Goal: Find specific page/section: Find specific page/section

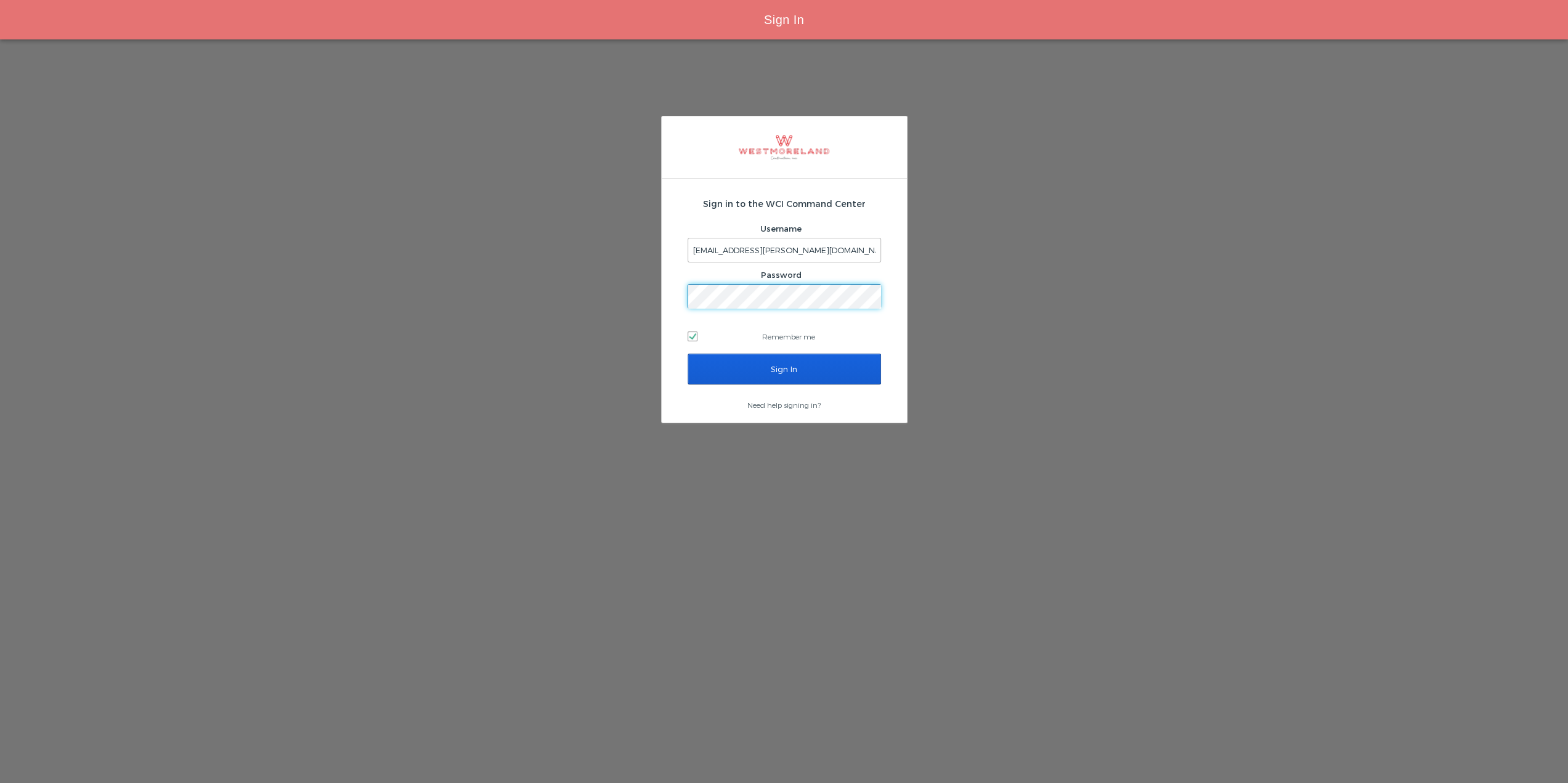
click at [688, 354] on input "Sign In" at bounding box center [784, 369] width 193 height 30
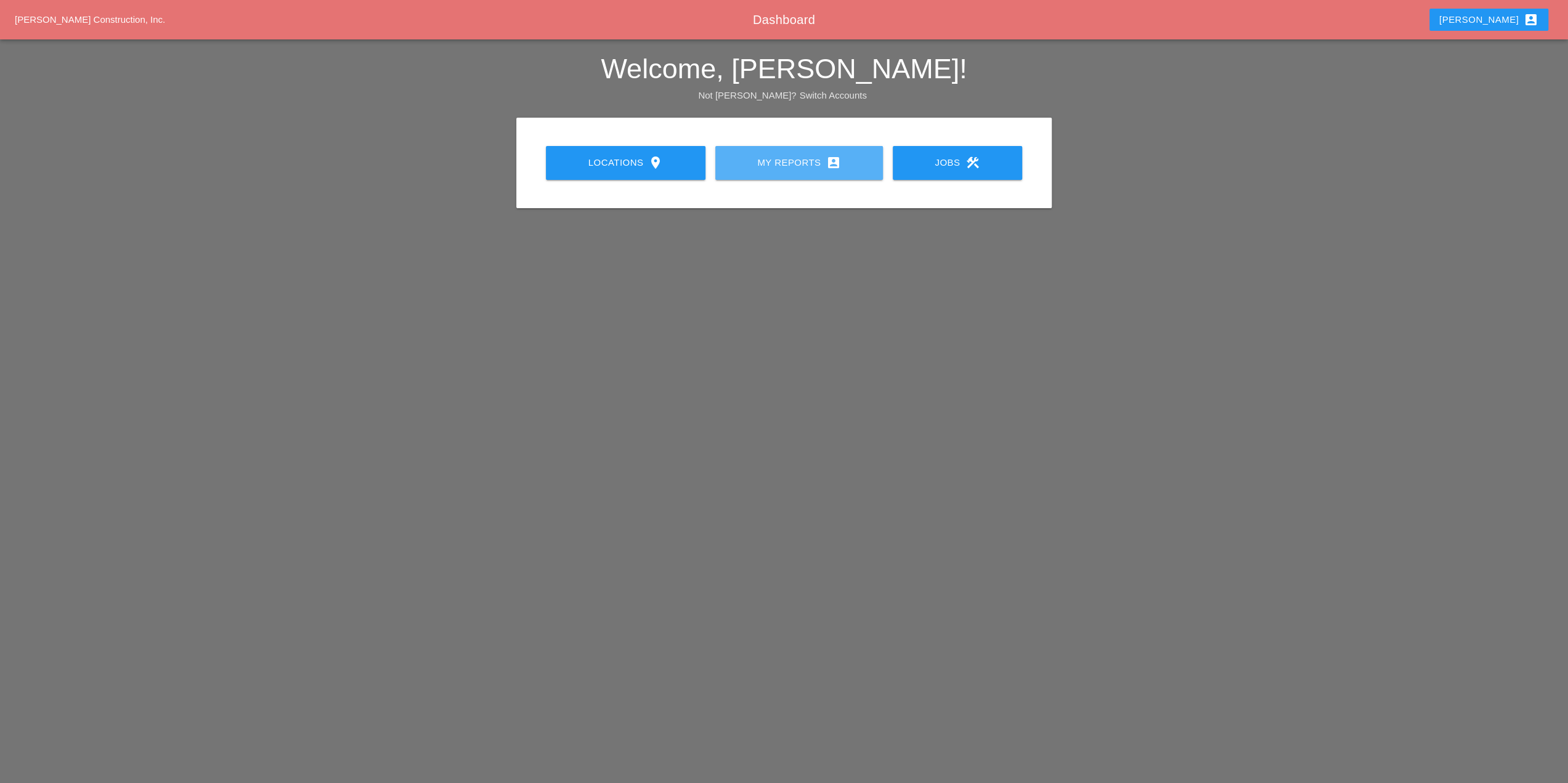
click at [770, 174] on link "My Reports account_box" at bounding box center [798, 163] width 168 height 34
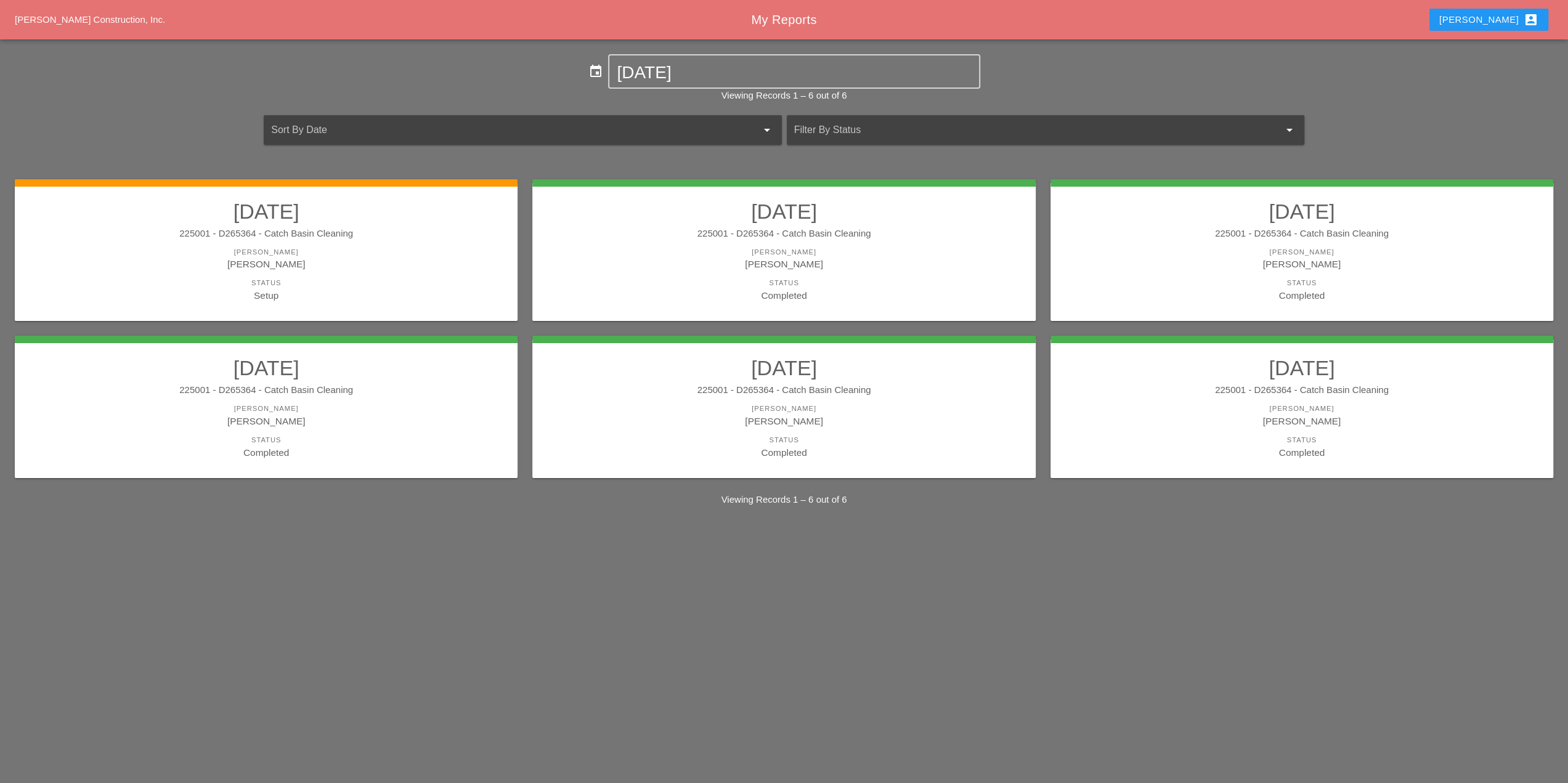
click at [349, 289] on div "Setup" at bounding box center [266, 295] width 478 height 14
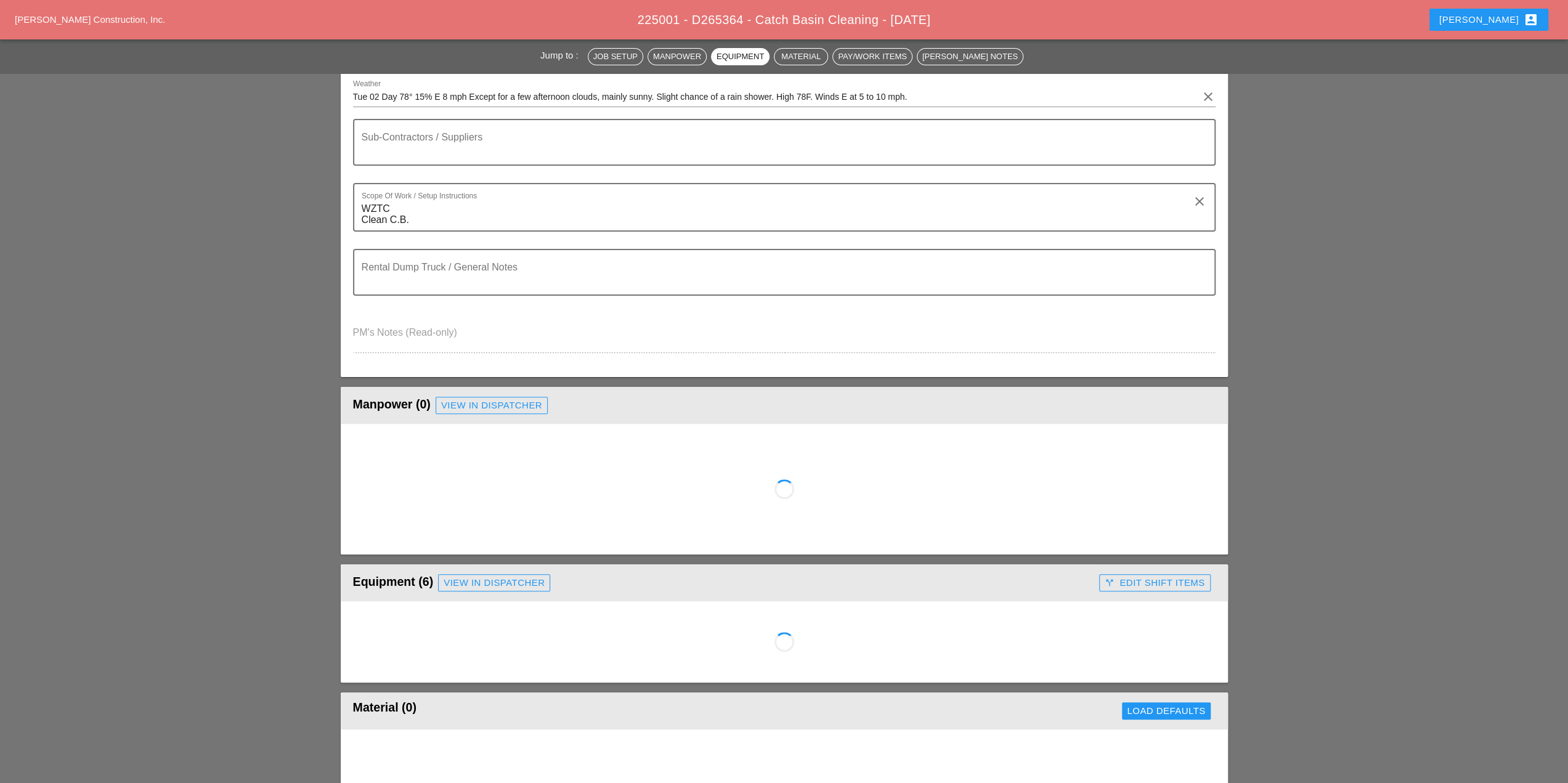
scroll to position [493, 0]
